Goal: Task Accomplishment & Management: Use online tool/utility

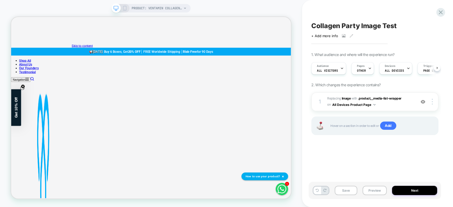
scroll to position [0, 0]
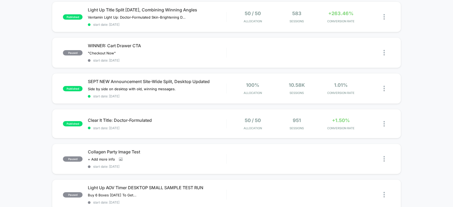
scroll to position [51, 0]
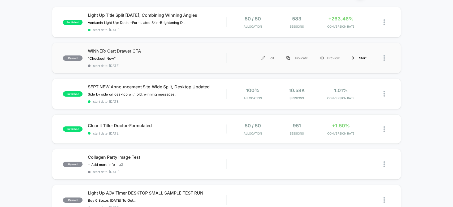
click at [359, 58] on div "Start" at bounding box center [358, 58] width 27 height 12
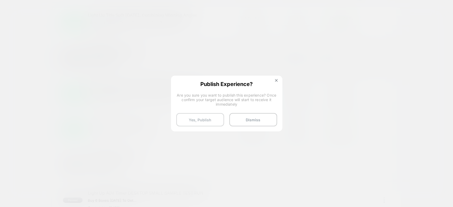
click at [200, 121] on button "Yes, Publish" at bounding box center [200, 119] width 48 height 13
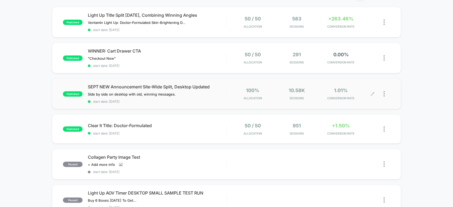
scroll to position [45, 0]
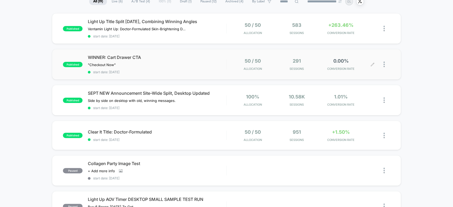
click at [387, 64] on div at bounding box center [386, 64] width 7 height 12
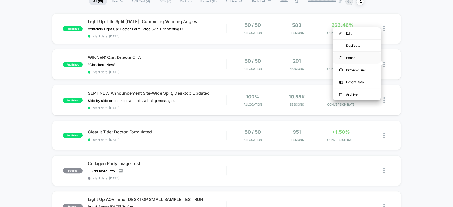
click at [358, 53] on div "Pause" at bounding box center [356, 58] width 48 height 12
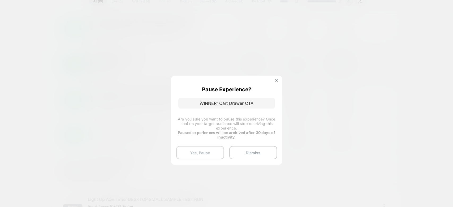
click at [201, 152] on button "Yes, Pause" at bounding box center [200, 152] width 48 height 13
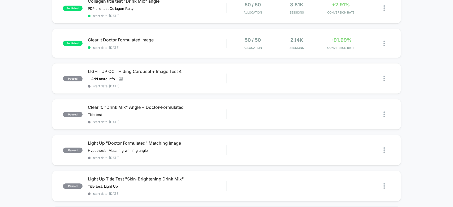
scroll to position [0, 0]
